Goal: Transaction & Acquisition: Purchase product/service

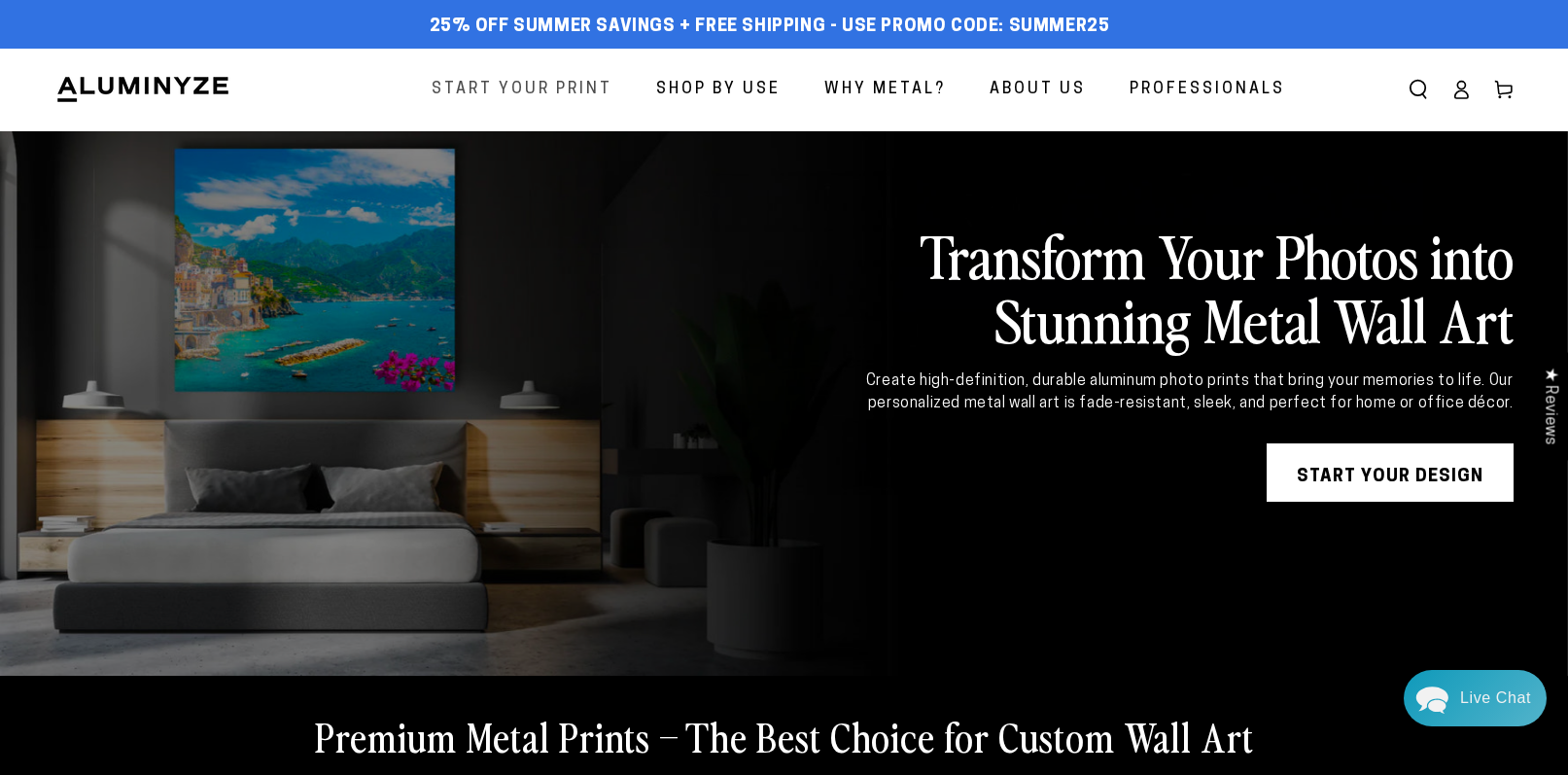
click at [536, 90] on span "Start Your Print" at bounding box center [522, 90] width 181 height 28
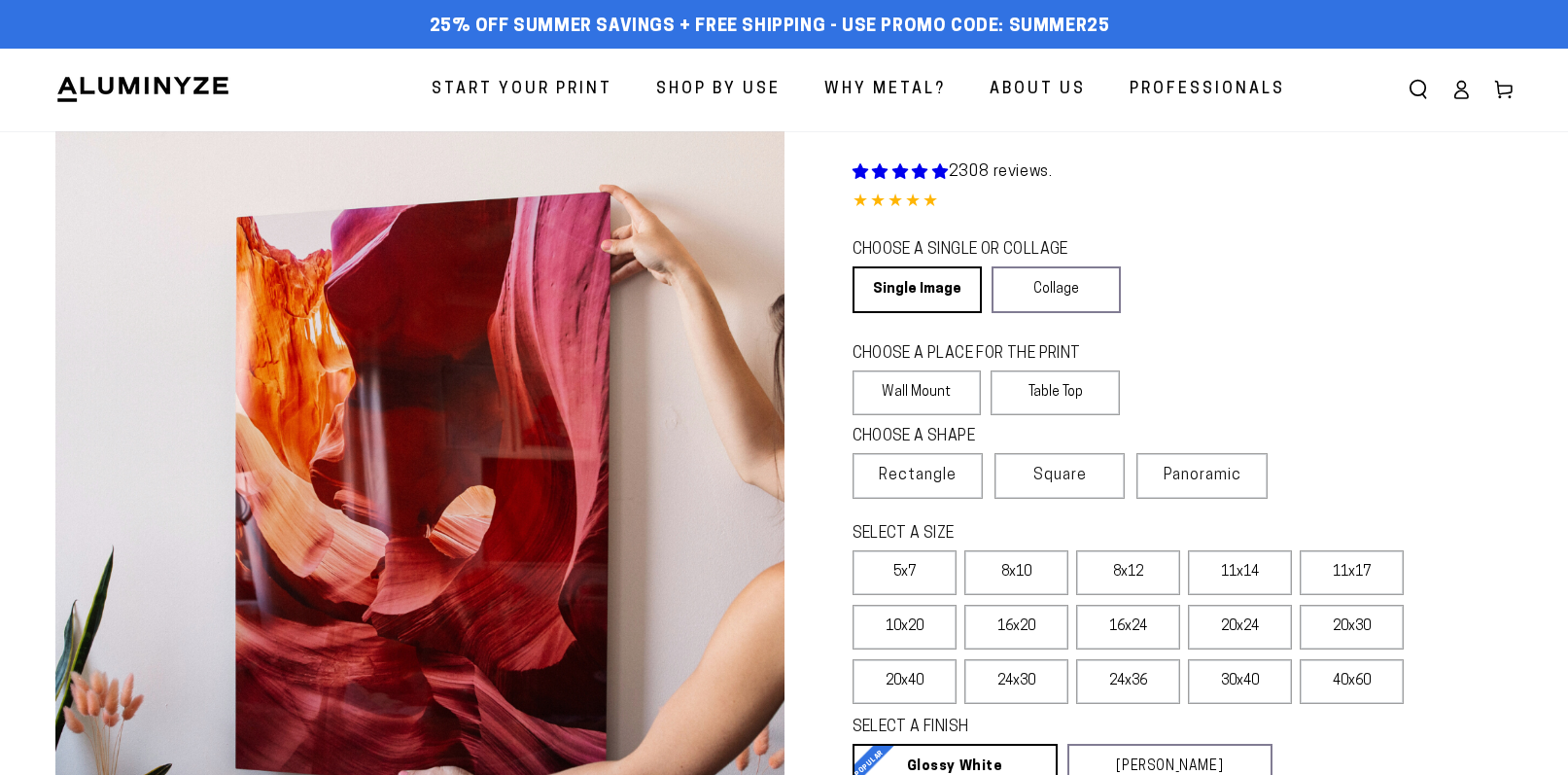
select select "**********"
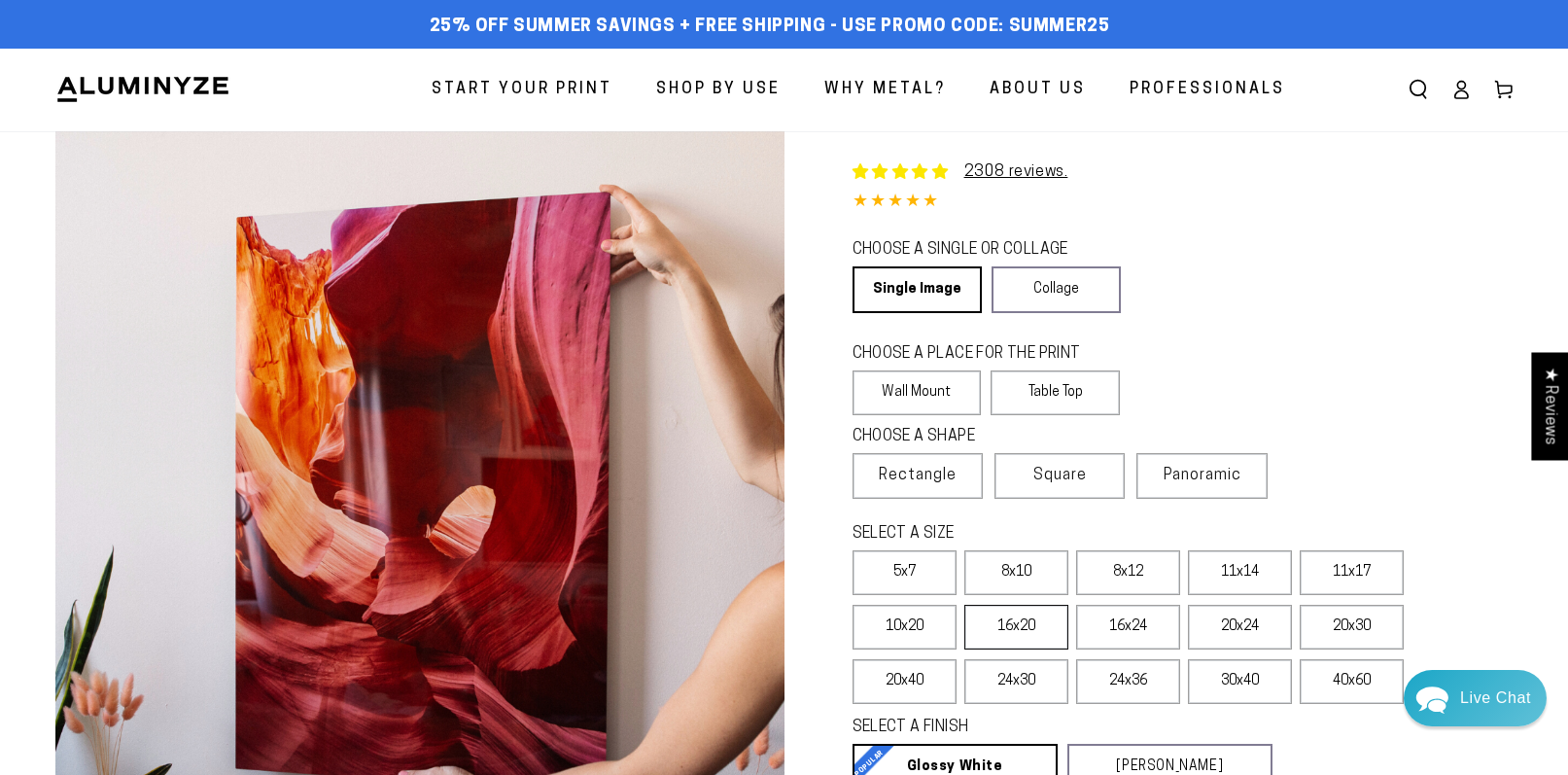
click at [1005, 630] on label "16x20" at bounding box center [1016, 627] width 104 height 45
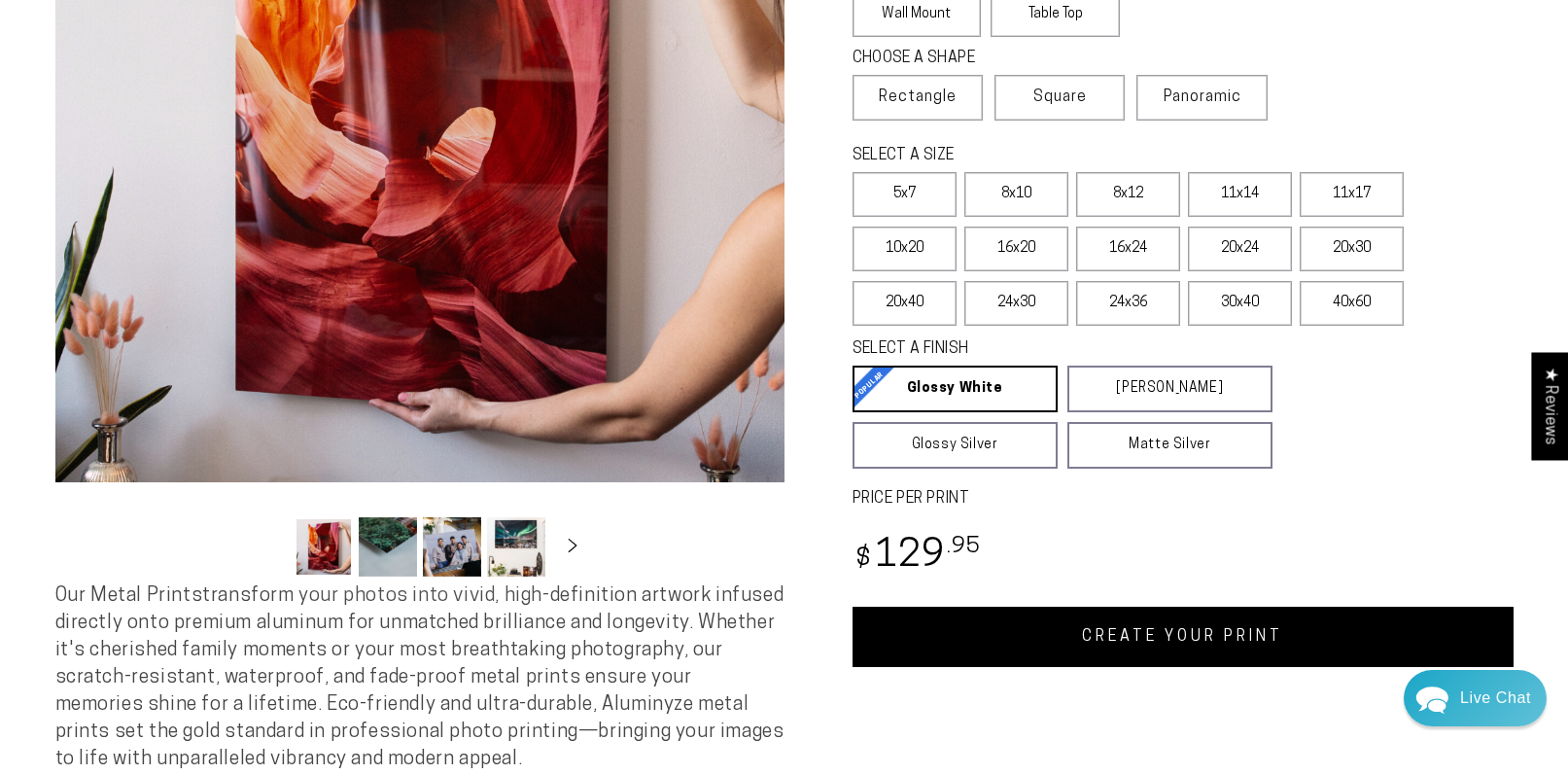
scroll to position [381, 0]
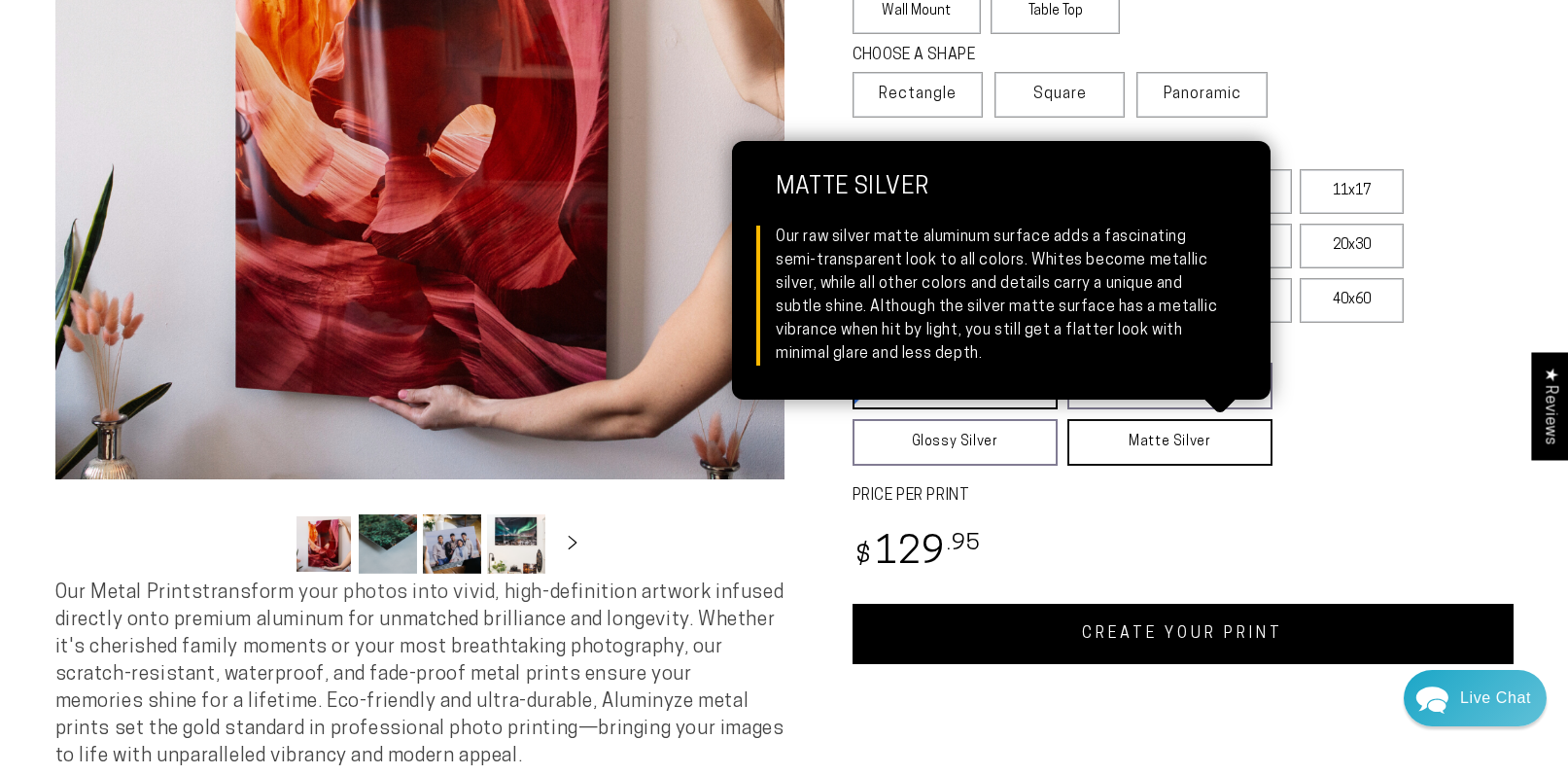
click at [1133, 451] on link "Matte Silver Matte Silver Our raw silver matte aluminum surface adds a fascinat…" at bounding box center [1169, 443] width 205 height 47
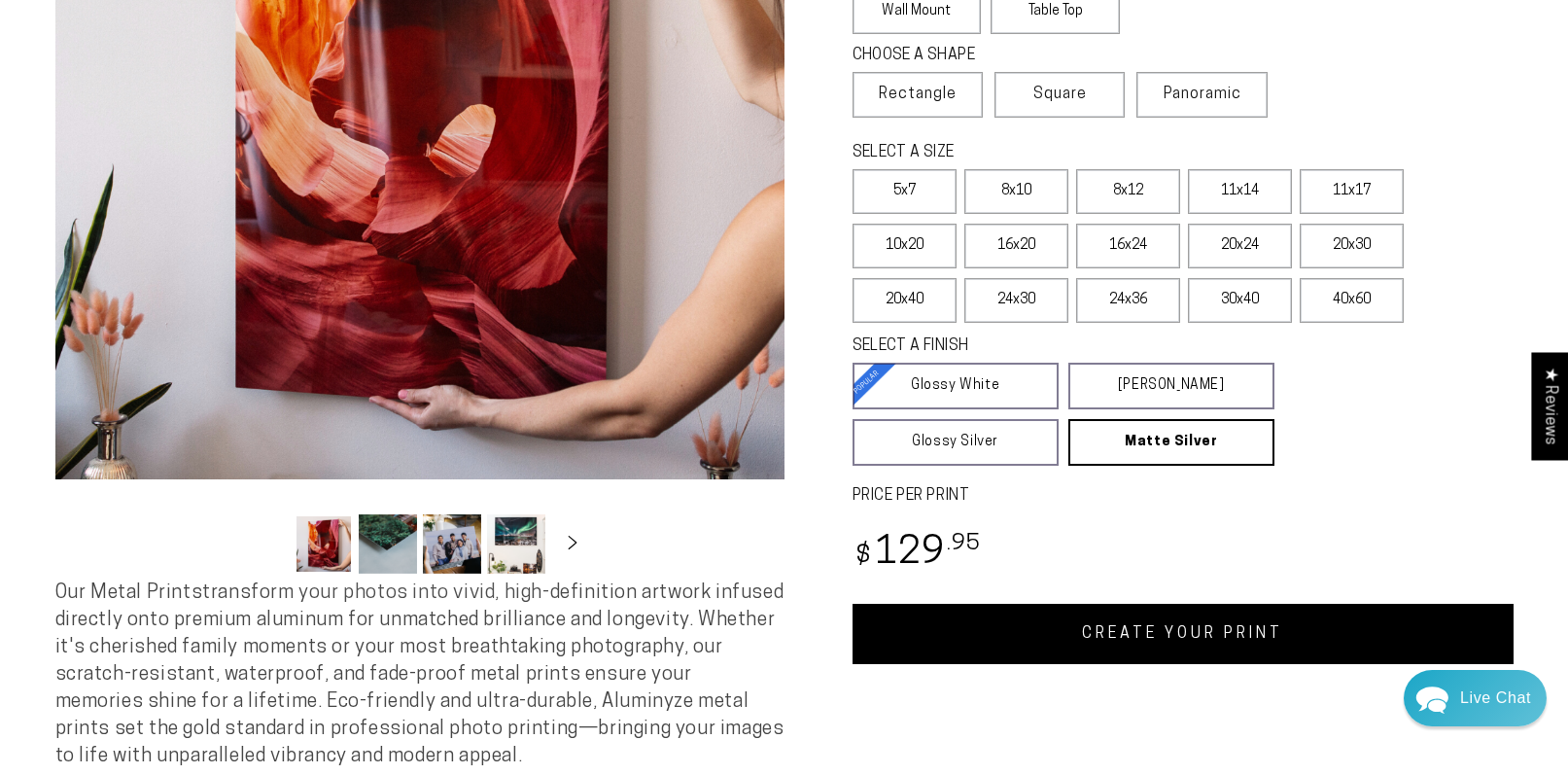
click at [1143, 630] on link "CREATE YOUR PRINT" at bounding box center [1182, 634] width 661 height 61
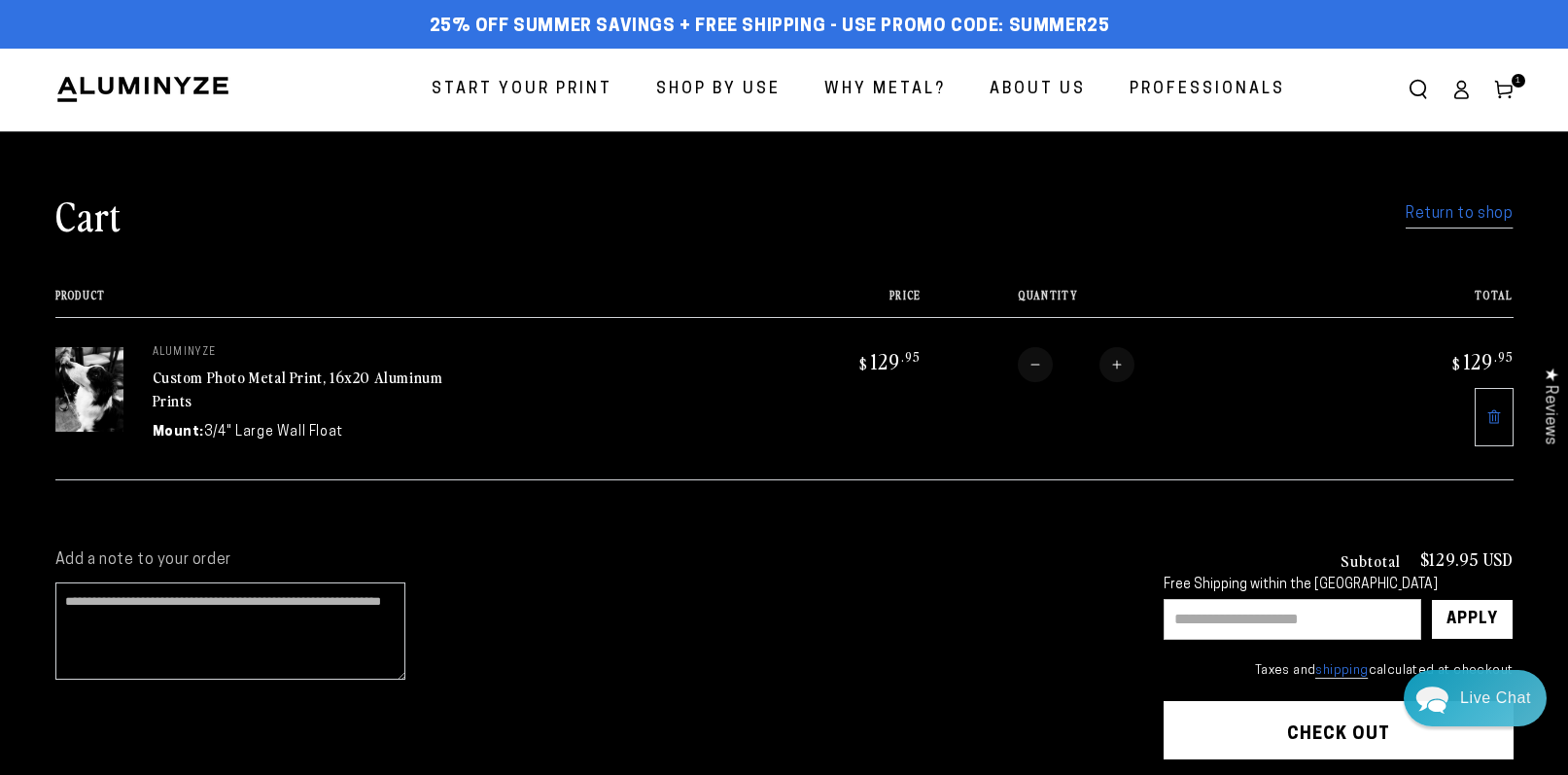
click at [1187, 611] on input "text" at bounding box center [1293, 620] width 258 height 41
type input "********"
click at [1472, 623] on div "Apply" at bounding box center [1471, 620] width 52 height 39
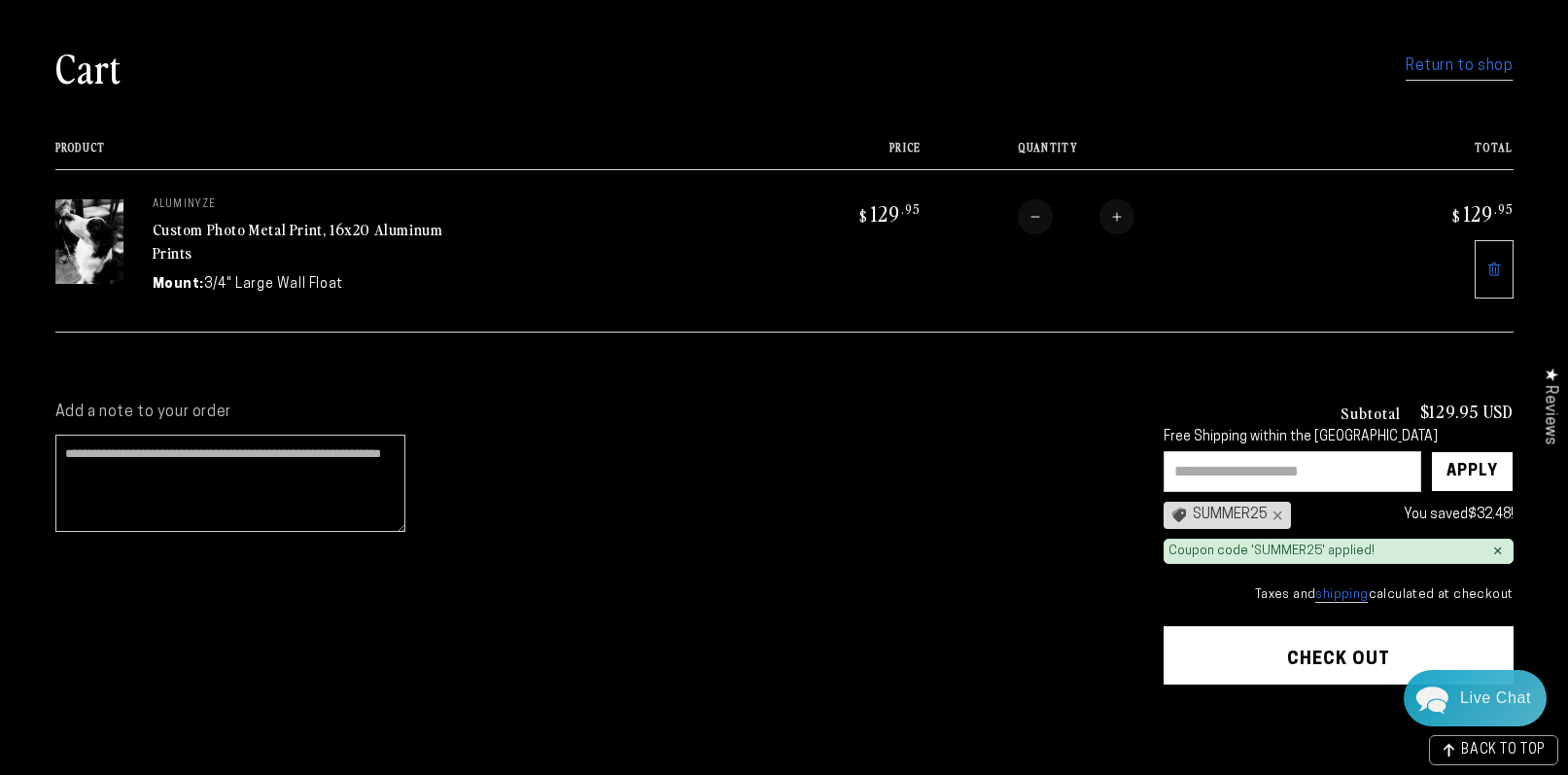
scroll to position [151, 0]
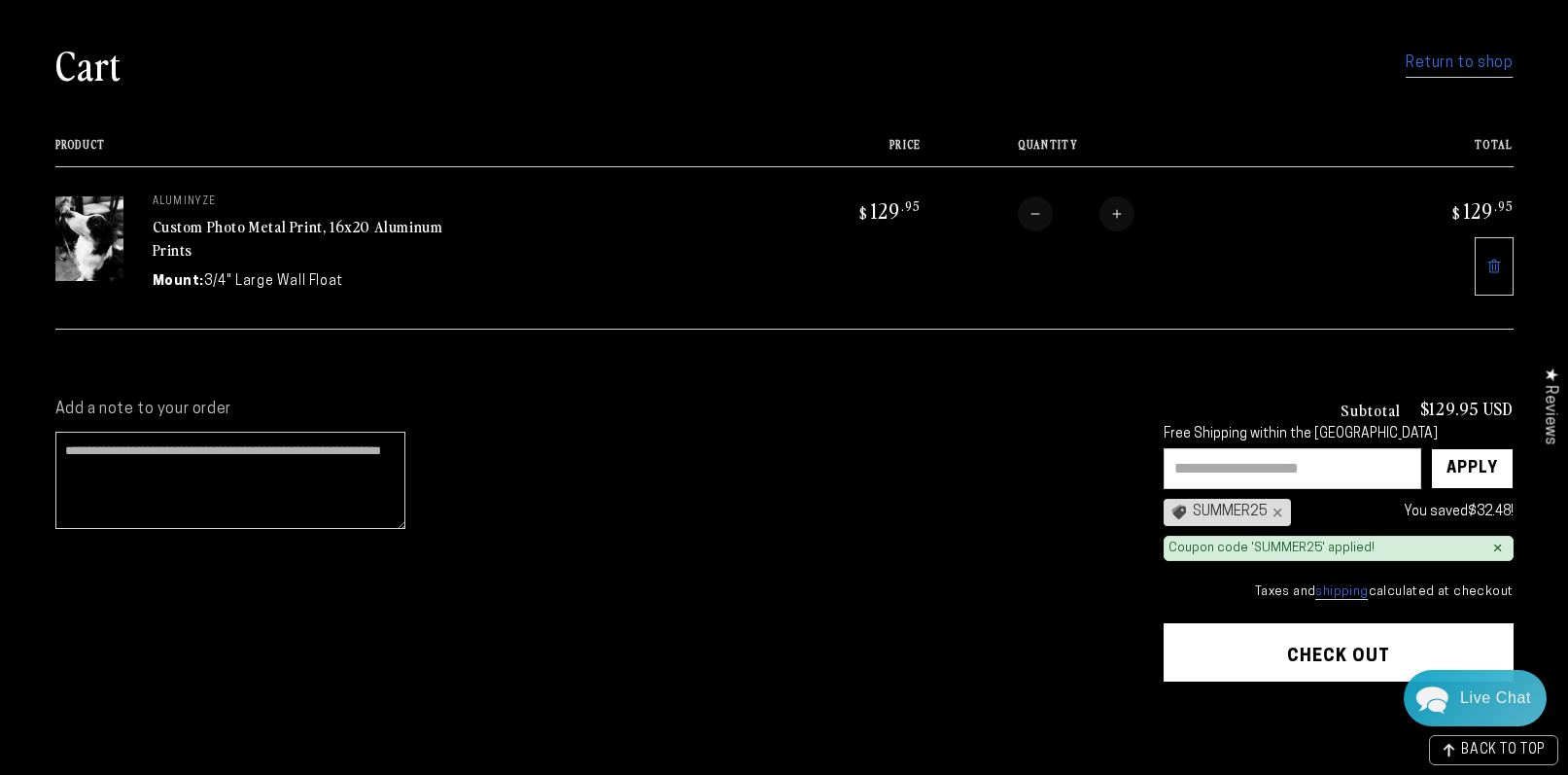
click at [1315, 652] on button "Check out" at bounding box center [1338, 653] width 350 height 59
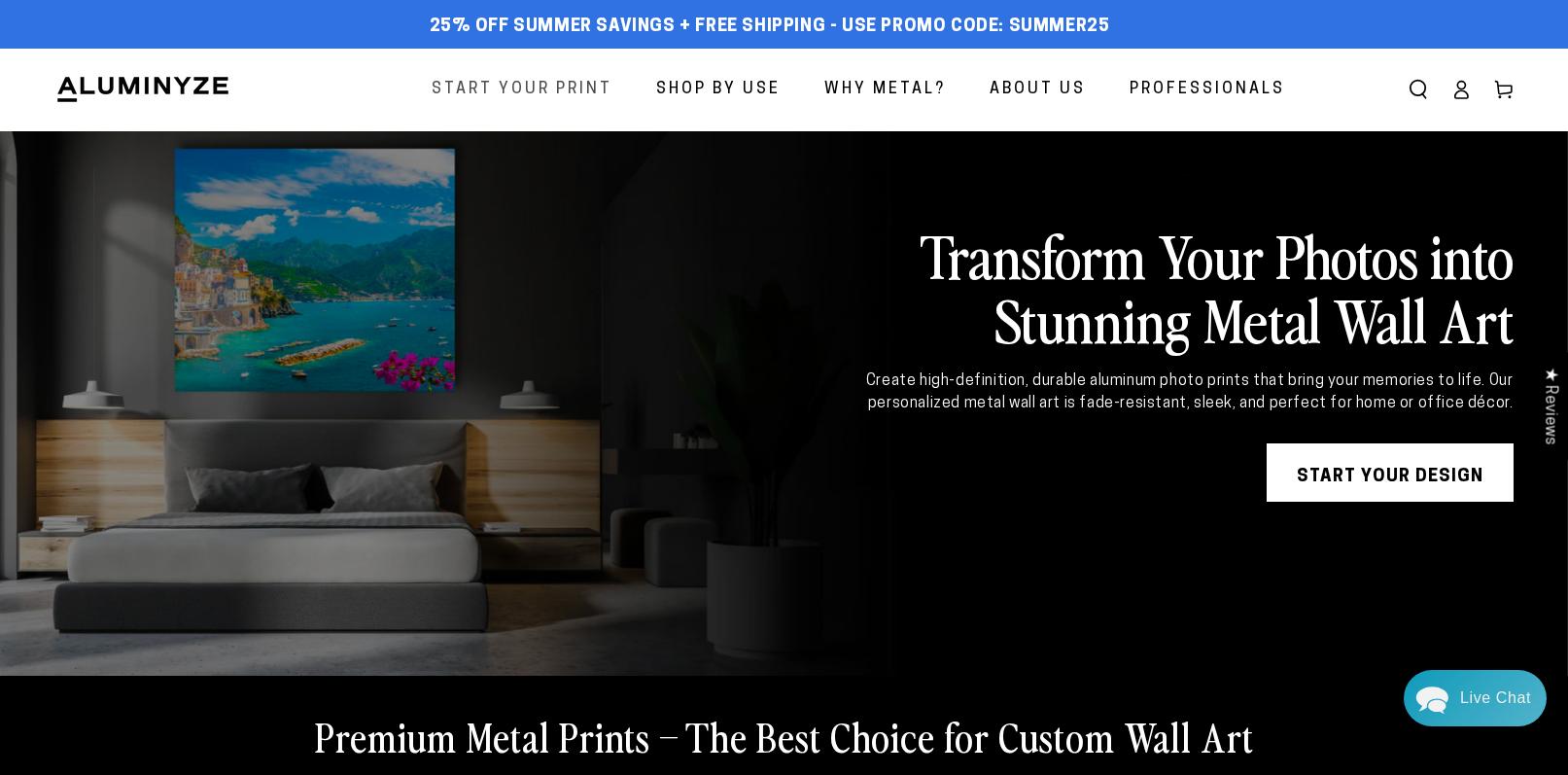
click at [527, 94] on span "Start Your Print" at bounding box center [522, 90] width 181 height 28
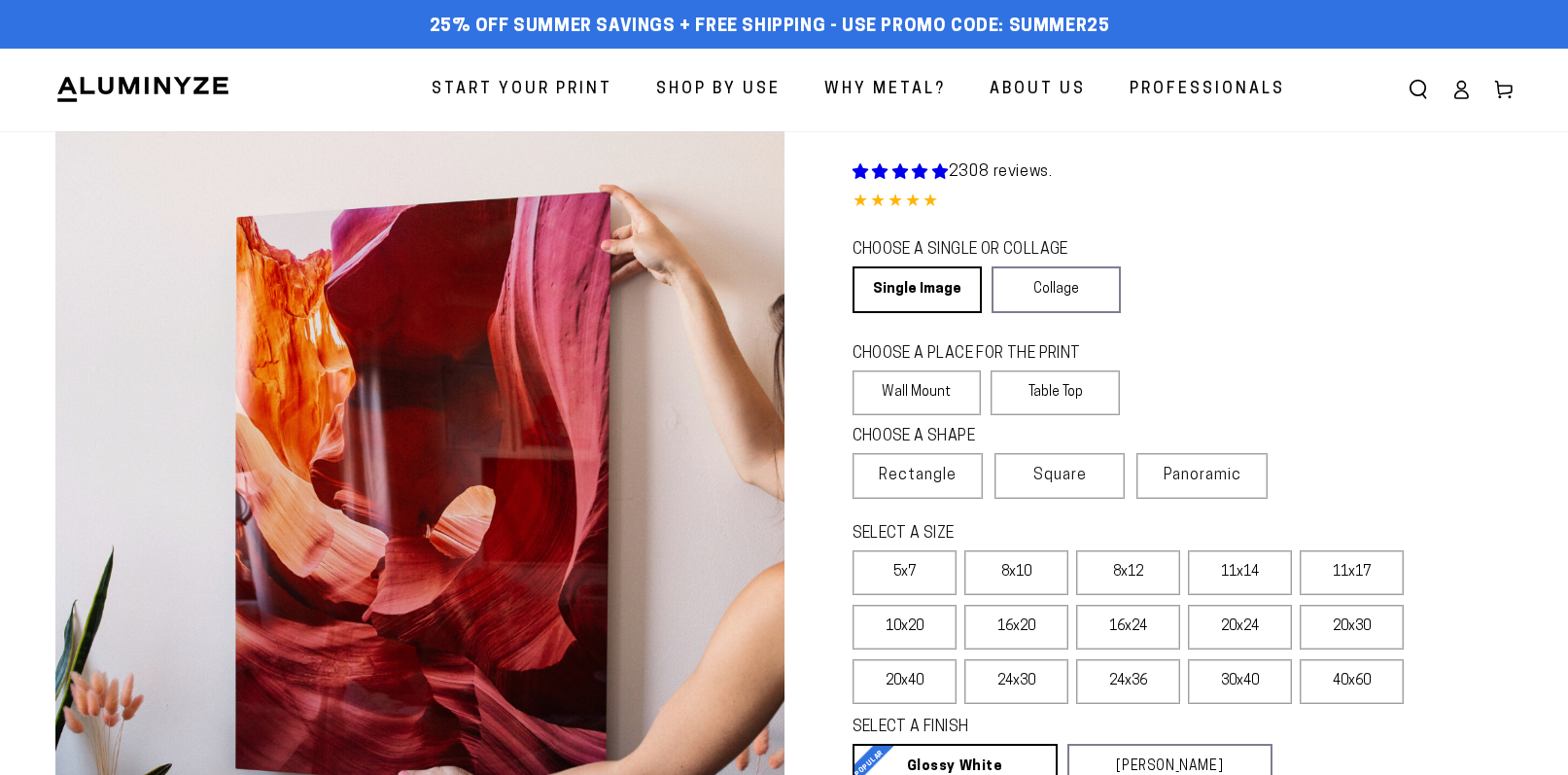
select select "**********"
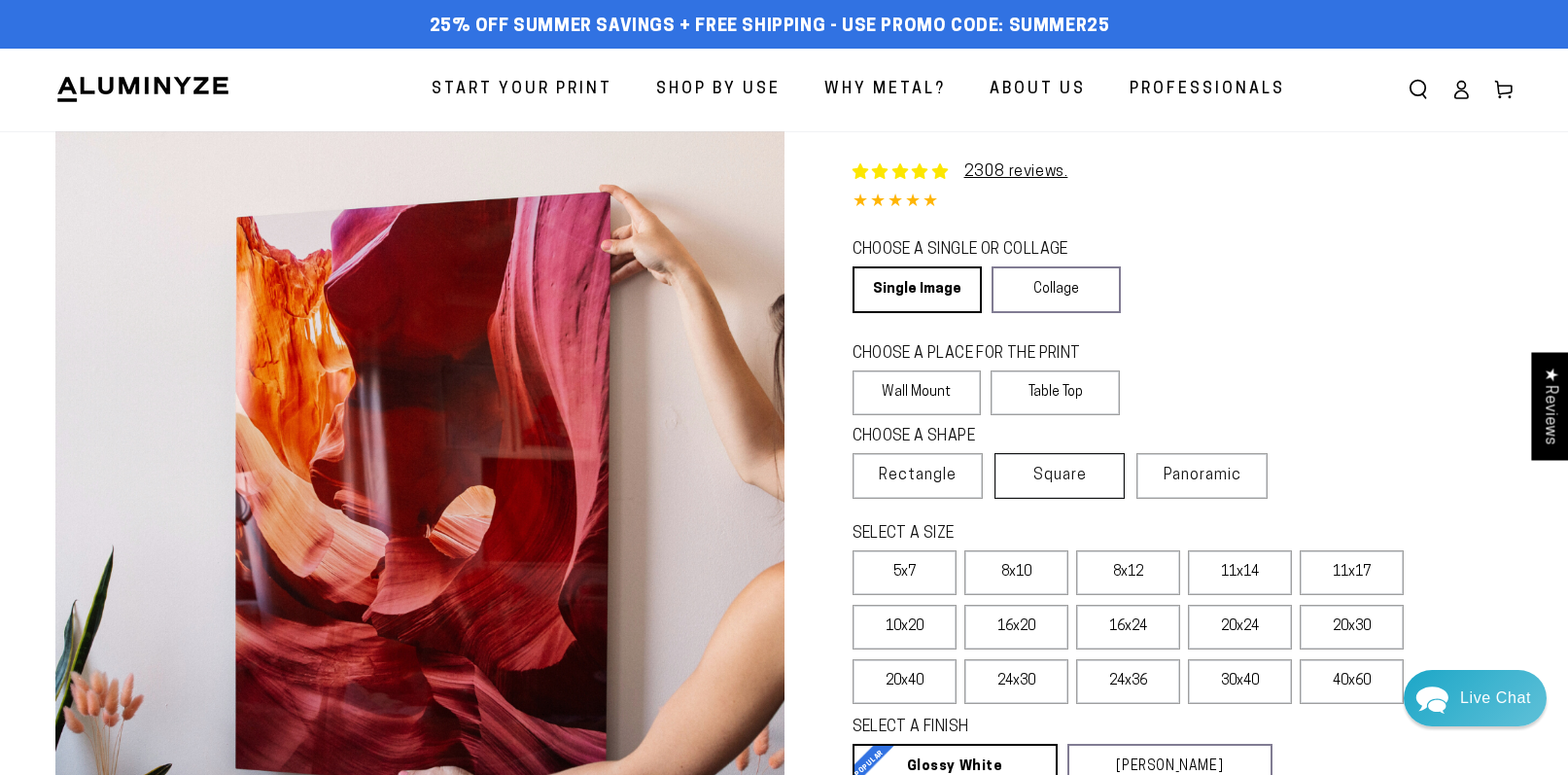
click at [1059, 480] on span "Square" at bounding box center [1060, 476] width 54 height 23
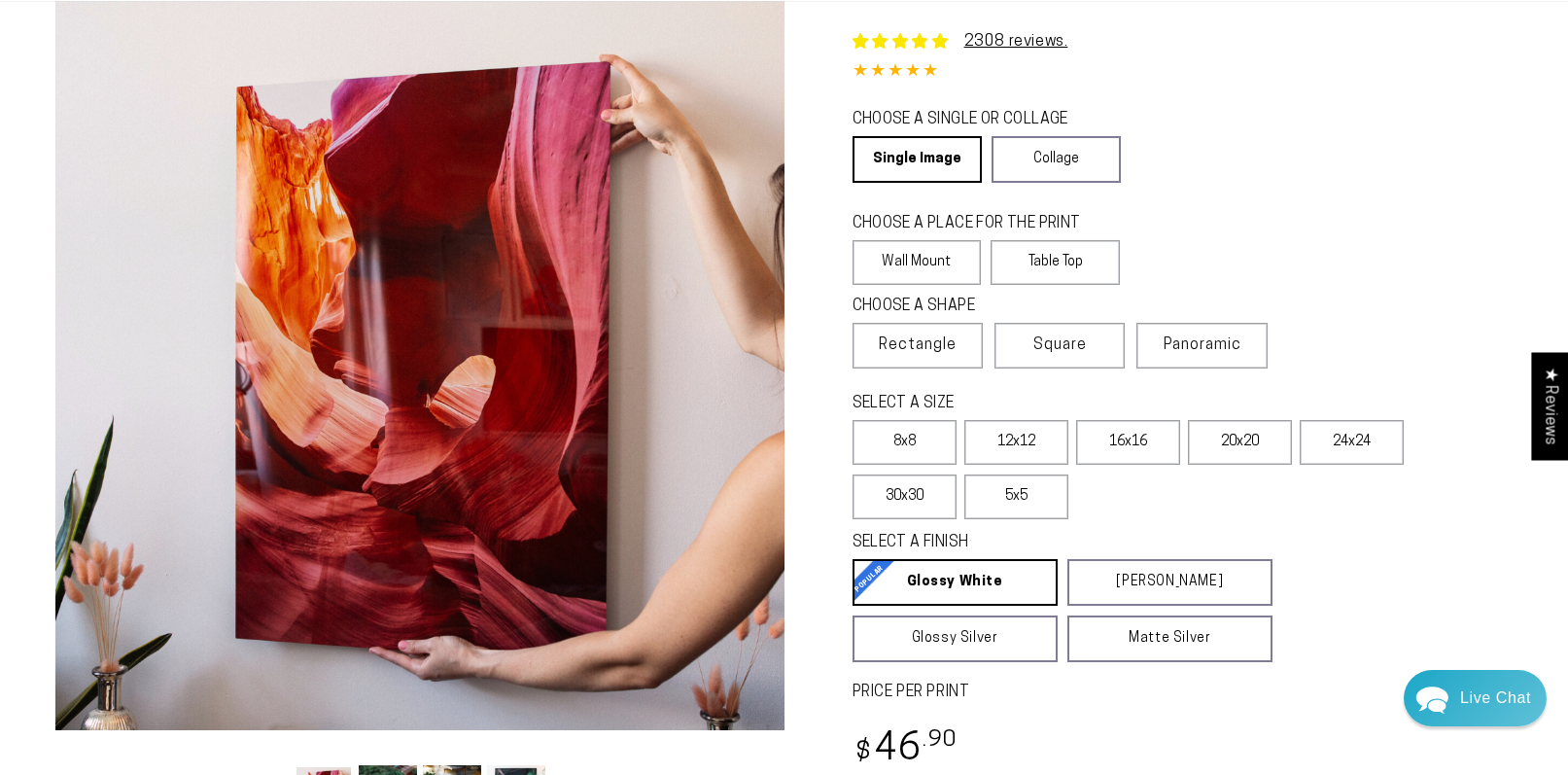
scroll to position [178, 0]
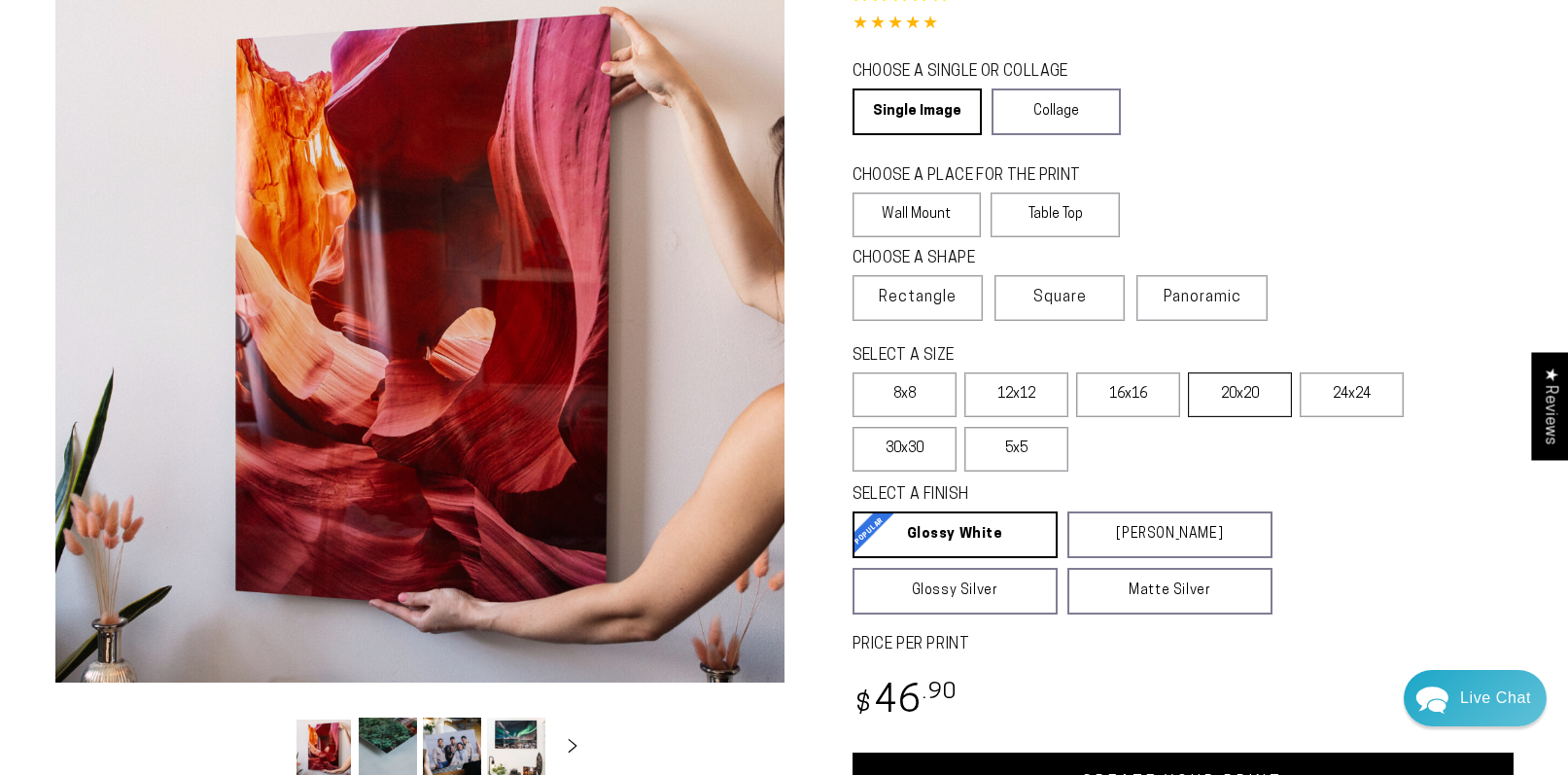
click at [1227, 403] on label "20x20" at bounding box center [1240, 395] width 104 height 45
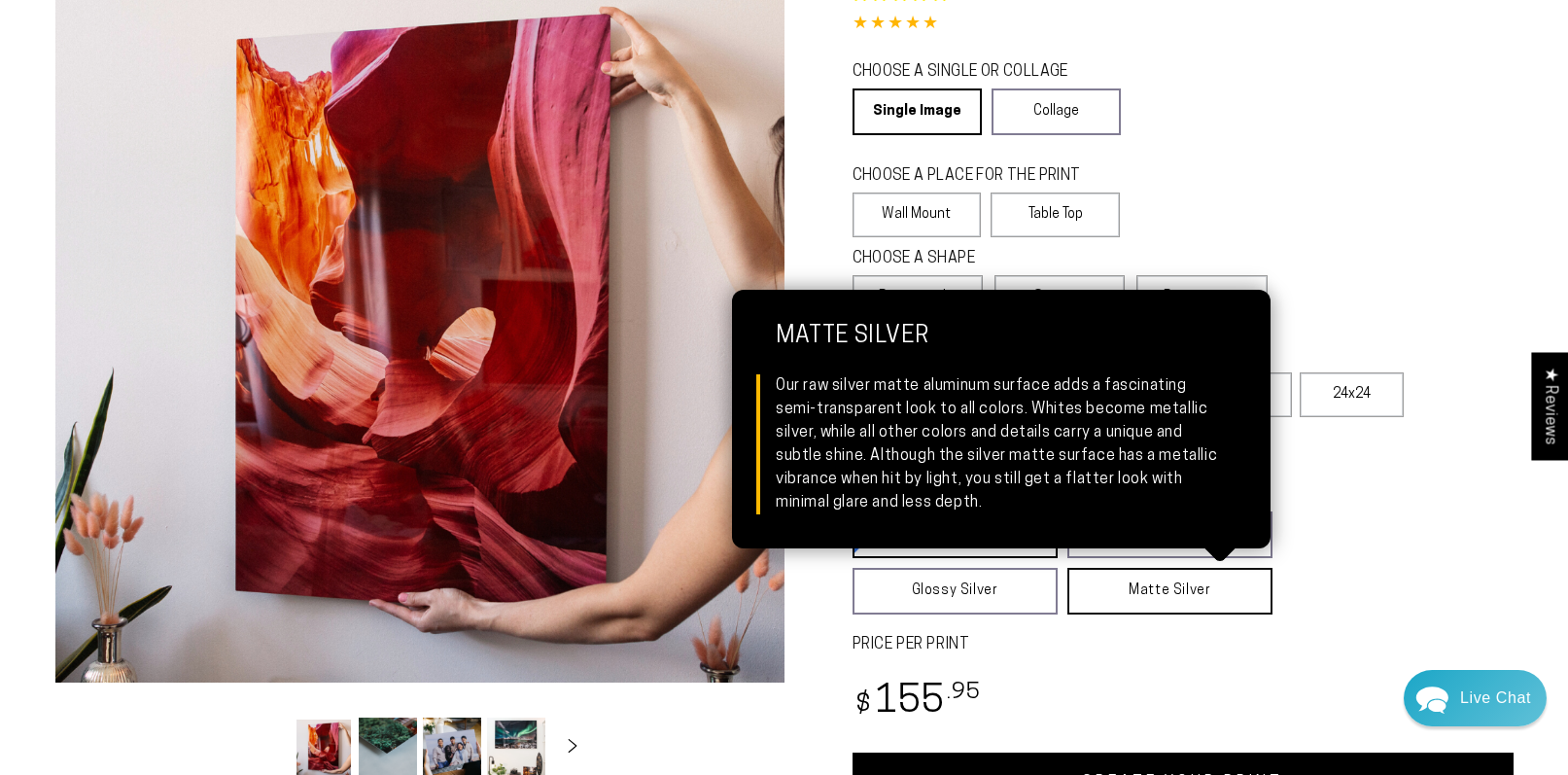
click at [1134, 598] on link "Matte Silver Matte Silver Our raw silver matte aluminum surface adds a fascinat…" at bounding box center [1169, 591] width 205 height 47
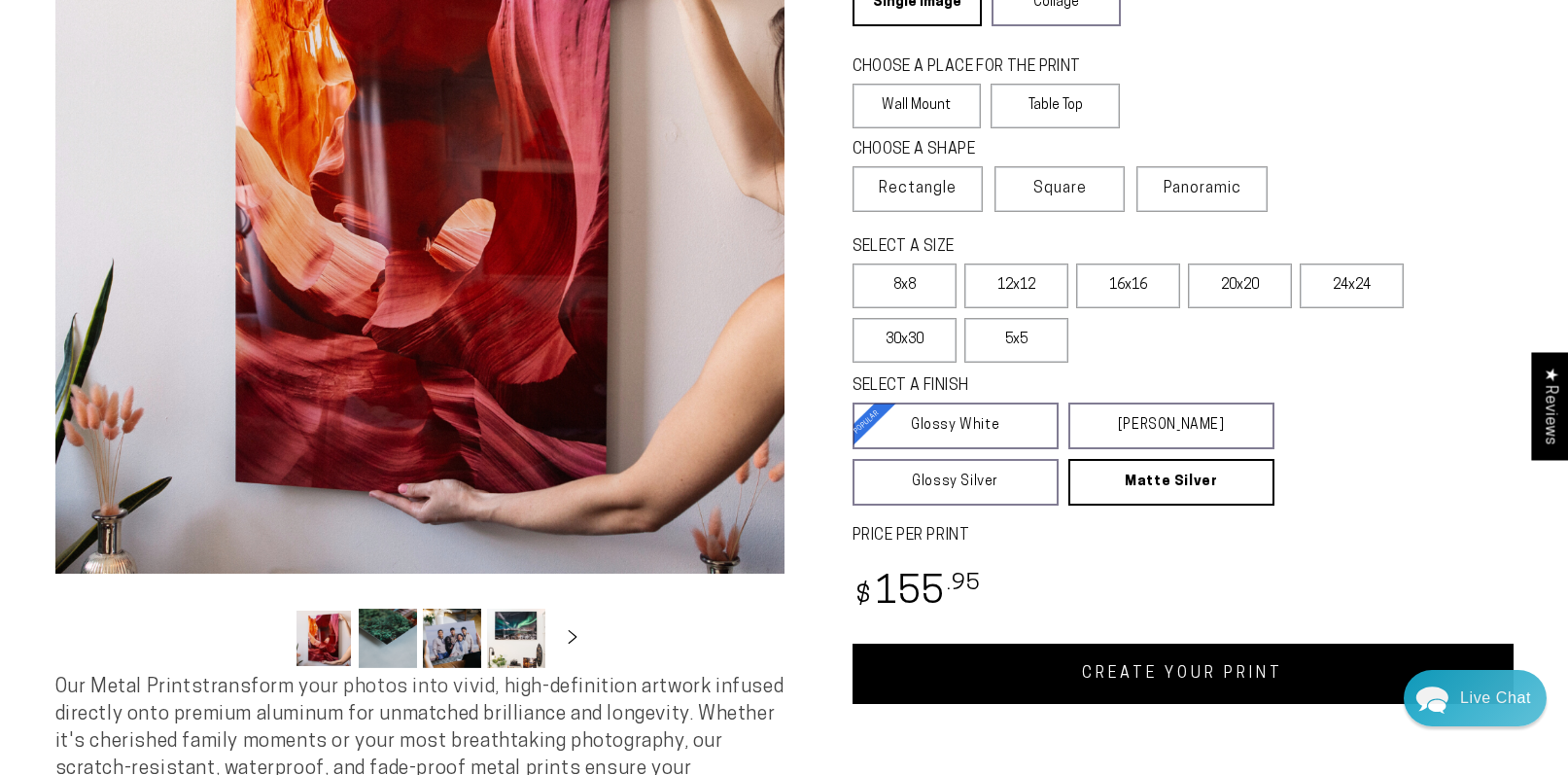
scroll to position [307, 0]
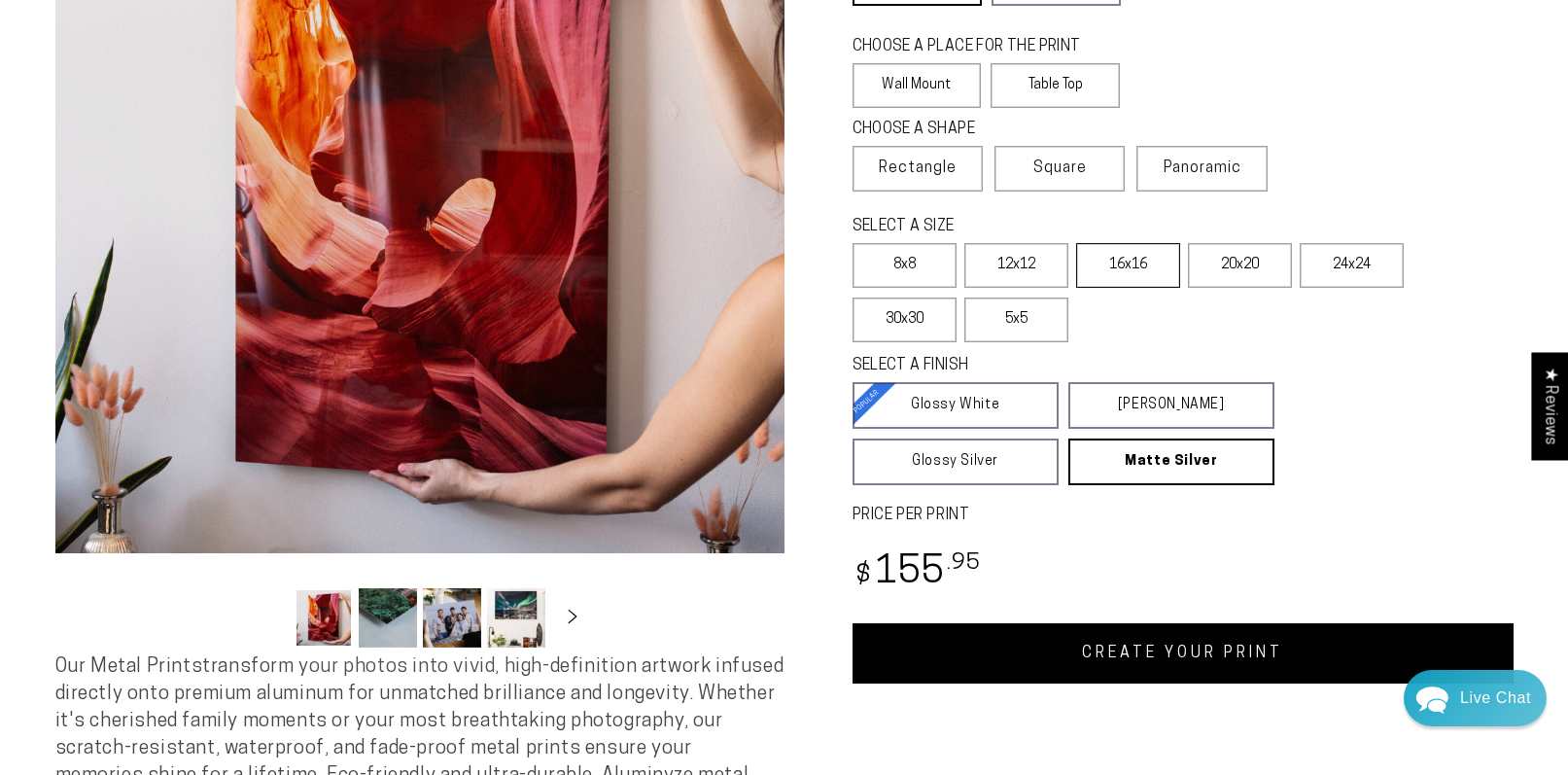
click at [1124, 265] on label "16x16" at bounding box center [1127, 266] width 104 height 45
click at [1009, 319] on label "5x5" at bounding box center [1016, 320] width 104 height 45
click at [1017, 266] on label "12x12" at bounding box center [1016, 266] width 104 height 45
